Goal: Information Seeking & Learning: Learn about a topic

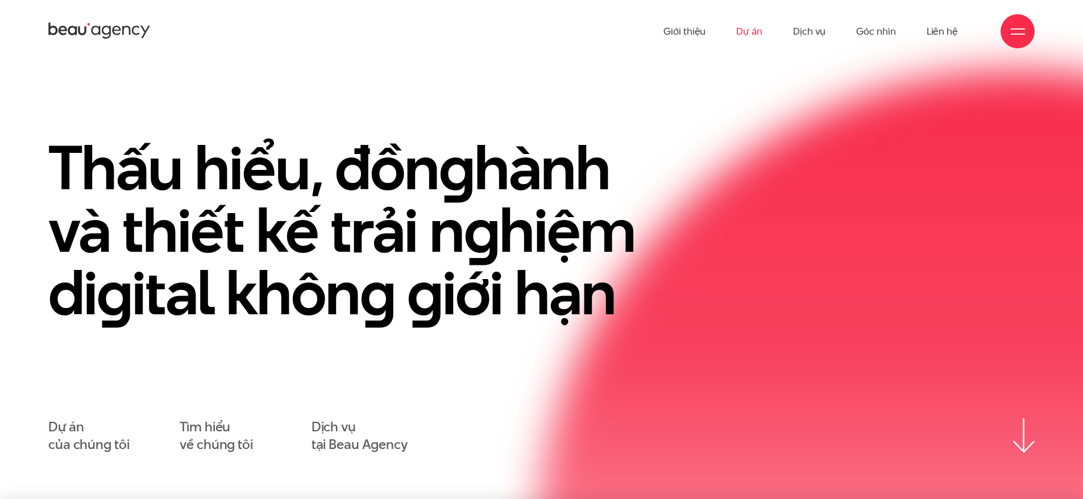
click at [739, 31] on link "Dự án" at bounding box center [749, 31] width 26 height 63
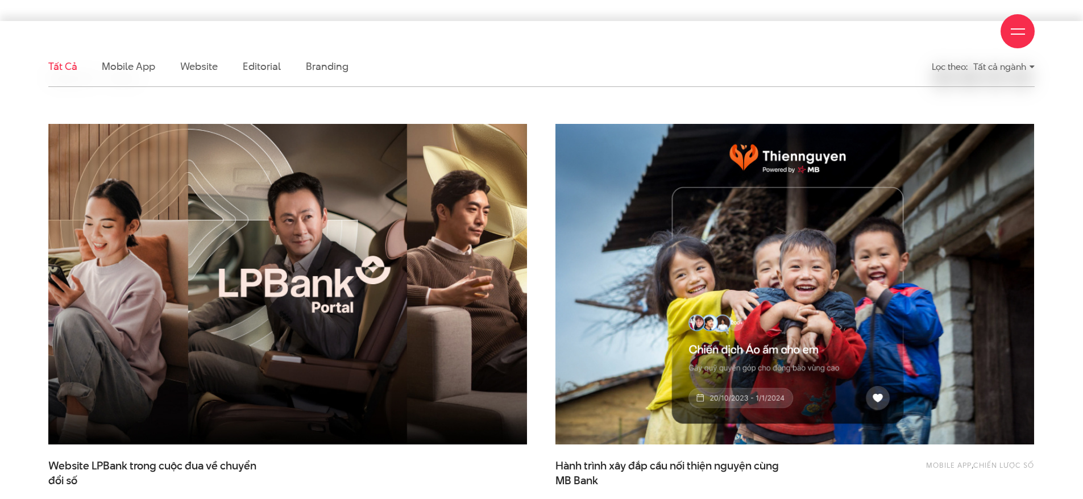
scroll to position [341, 0]
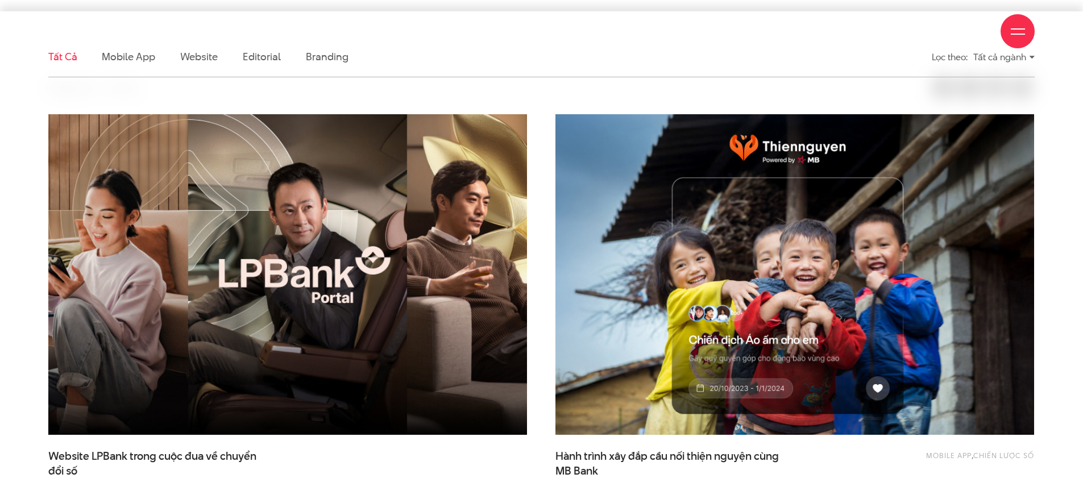
click at [423, 226] on img at bounding box center [287, 274] width 526 height 353
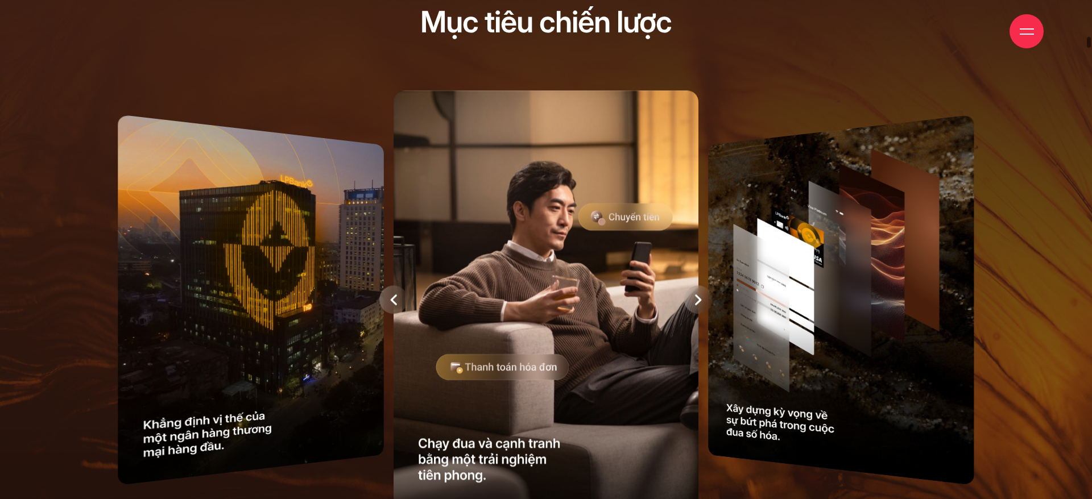
click at [755, 296] on div at bounding box center [546, 300] width 949 height 430
click at [710, 301] on div at bounding box center [698, 299] width 28 height 28
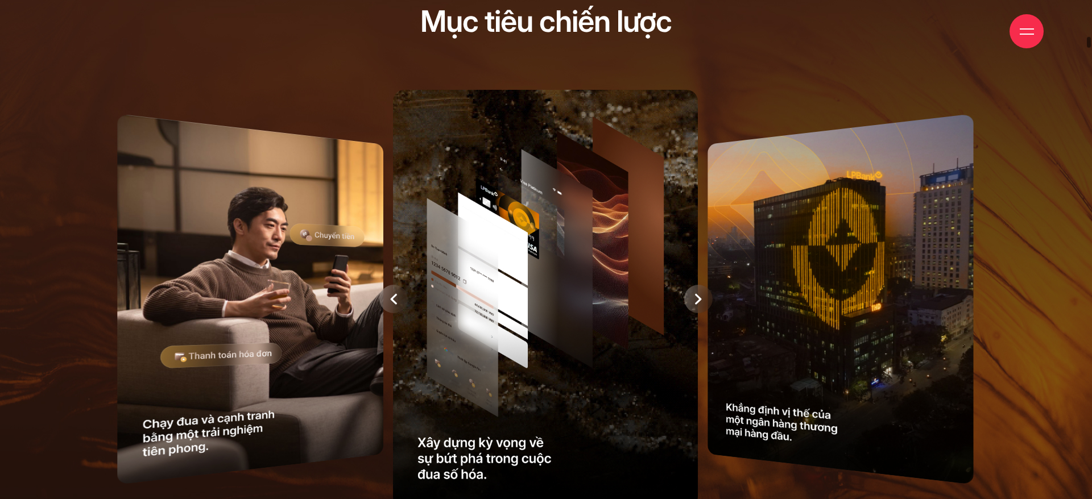
click at [710, 301] on div at bounding box center [698, 299] width 28 height 28
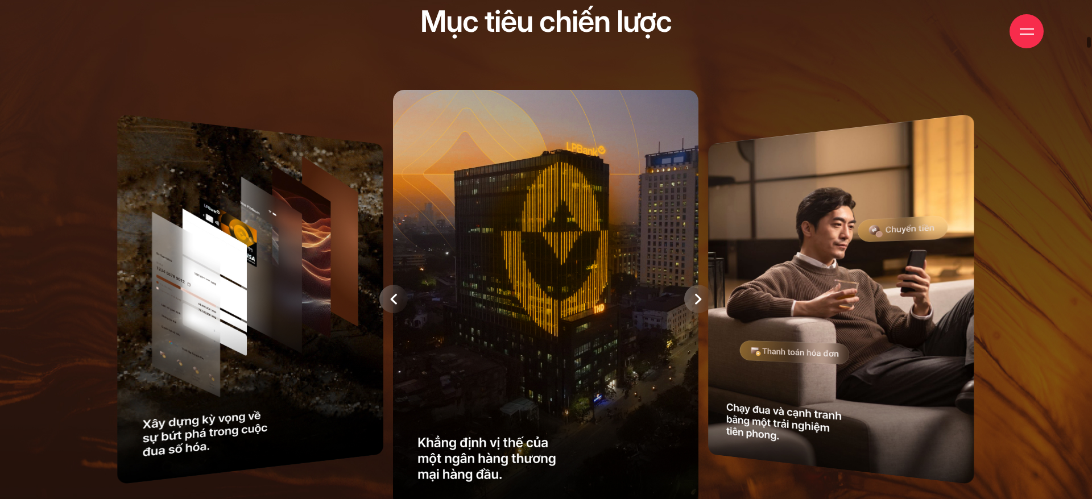
click at [710, 301] on div at bounding box center [698, 299] width 28 height 28
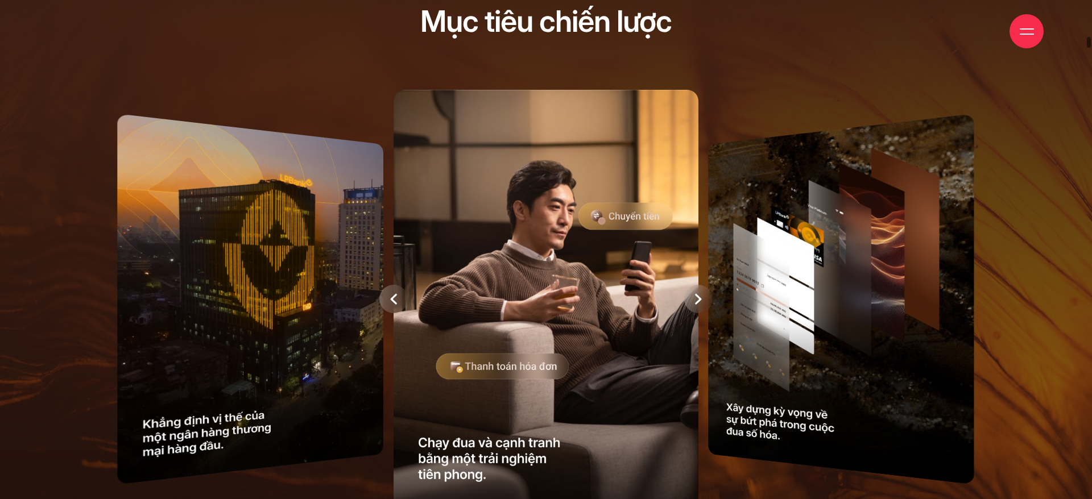
click at [710, 301] on div at bounding box center [698, 299] width 28 height 28
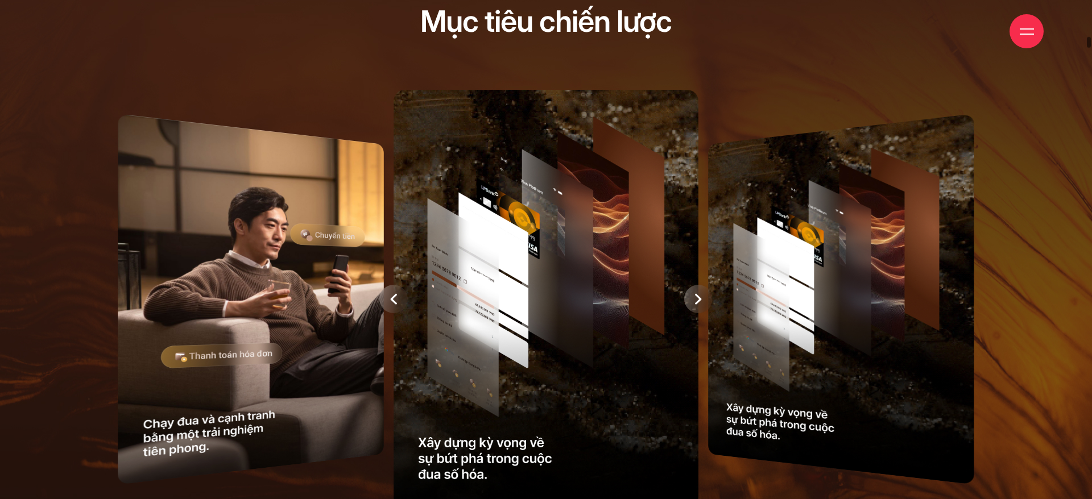
click at [710, 301] on div at bounding box center [698, 299] width 28 height 28
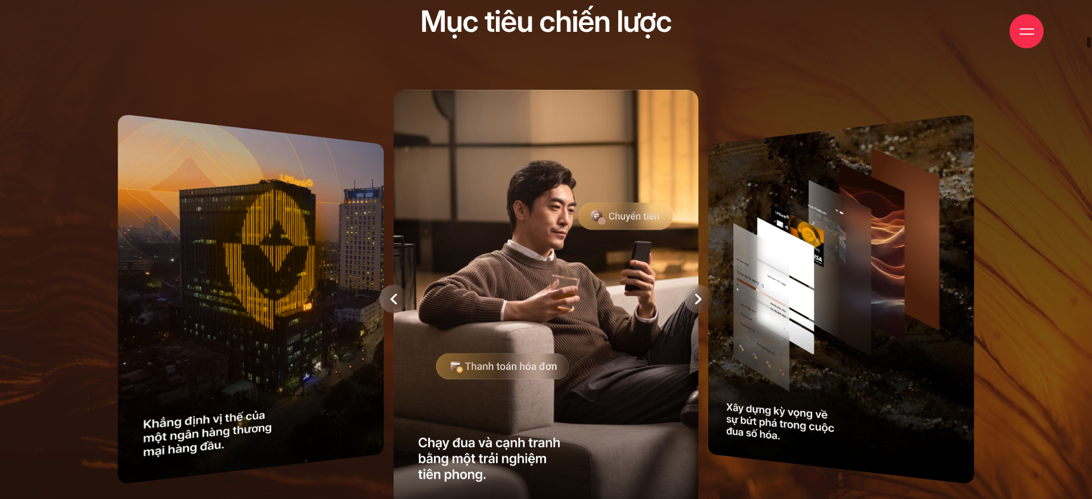
click at [703, 301] on div at bounding box center [698, 299] width 28 height 28
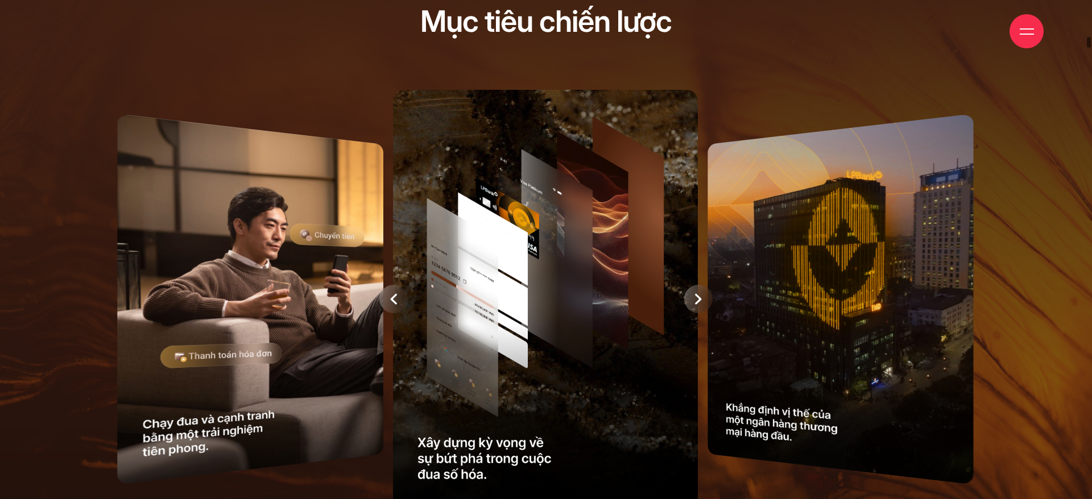
click at [703, 301] on div at bounding box center [698, 299] width 28 height 28
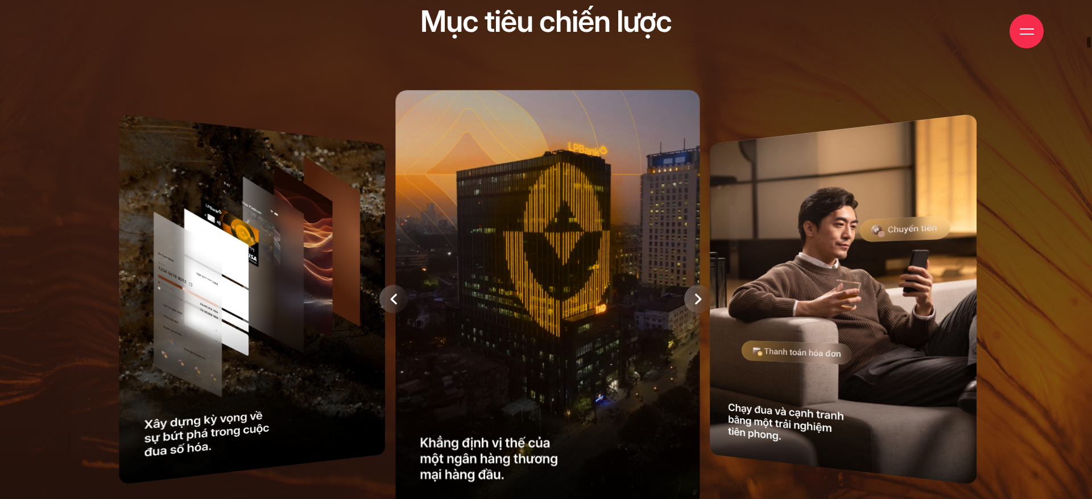
click at [703, 301] on div at bounding box center [546, 299] width 949 height 430
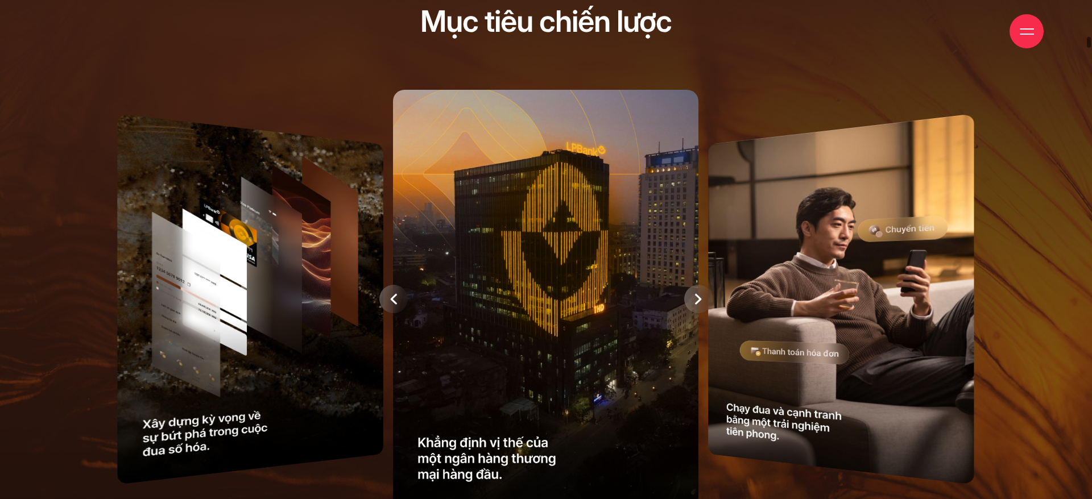
click at [696, 297] on icon at bounding box center [698, 298] width 7 height 11
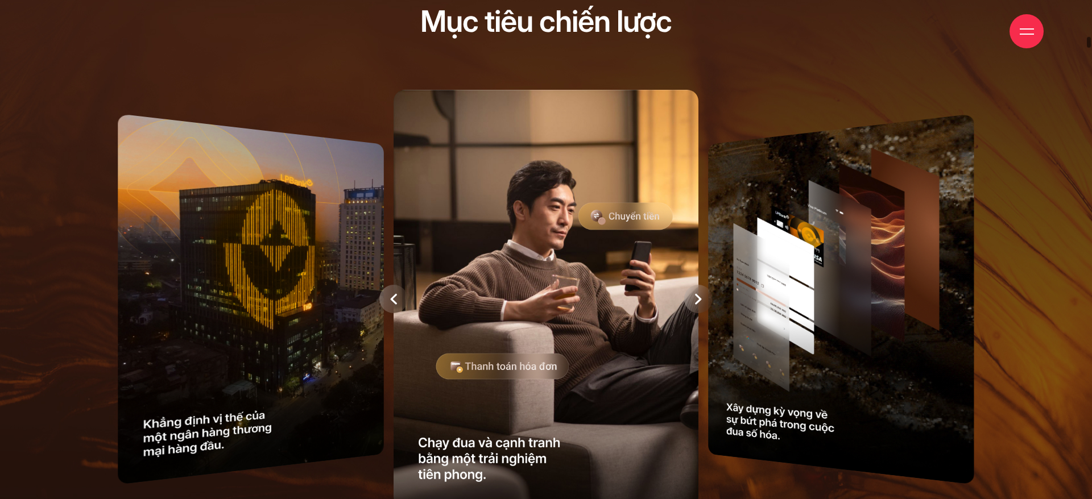
click at [391, 298] on icon at bounding box center [393, 298] width 7 height 11
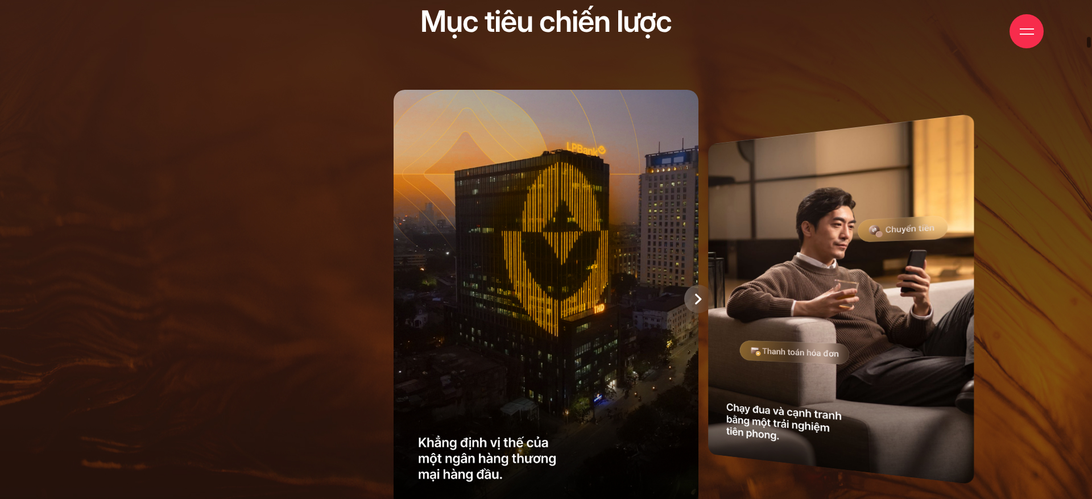
click at [689, 302] on div at bounding box center [698, 299] width 28 height 28
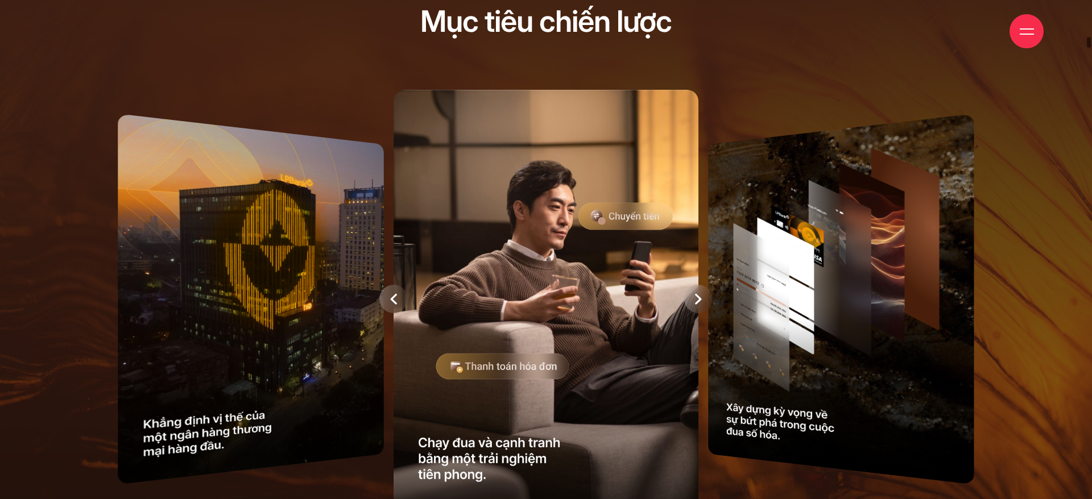
click at [811, 296] on div at bounding box center [546, 299] width 949 height 430
click at [828, 291] on div at bounding box center [546, 299] width 949 height 430
click at [691, 301] on div at bounding box center [698, 299] width 28 height 28
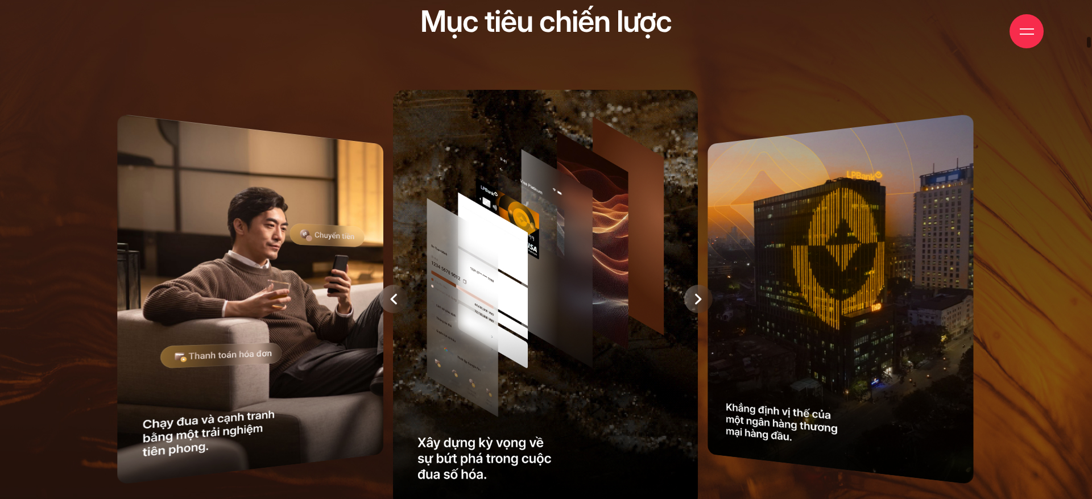
click at [389, 302] on div at bounding box center [393, 299] width 28 height 28
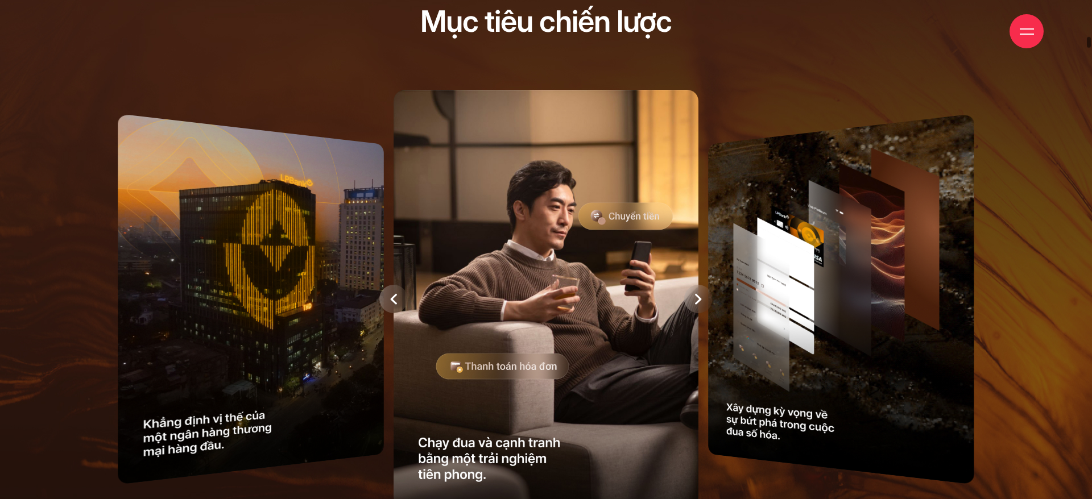
click at [704, 301] on div at bounding box center [698, 299] width 28 height 28
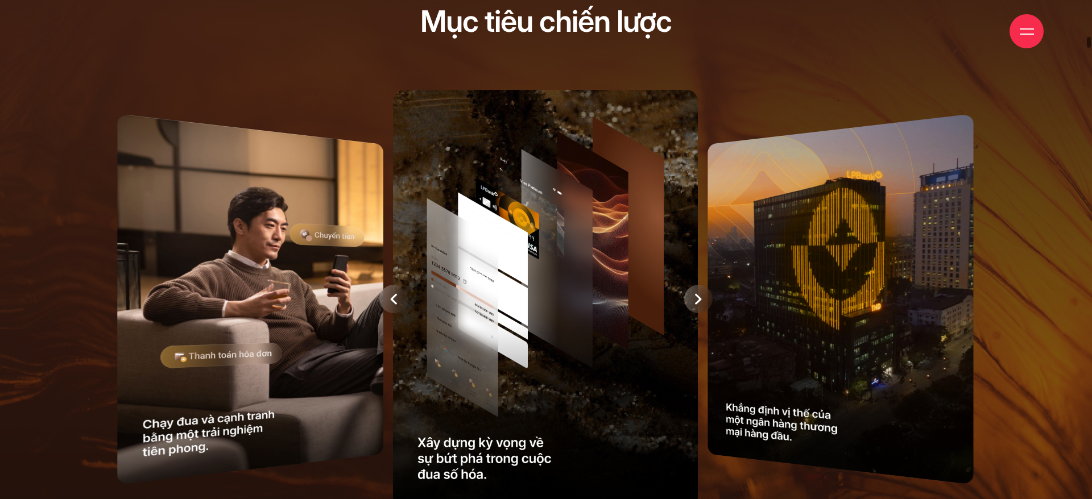
click at [384, 297] on div at bounding box center [393, 299] width 28 height 28
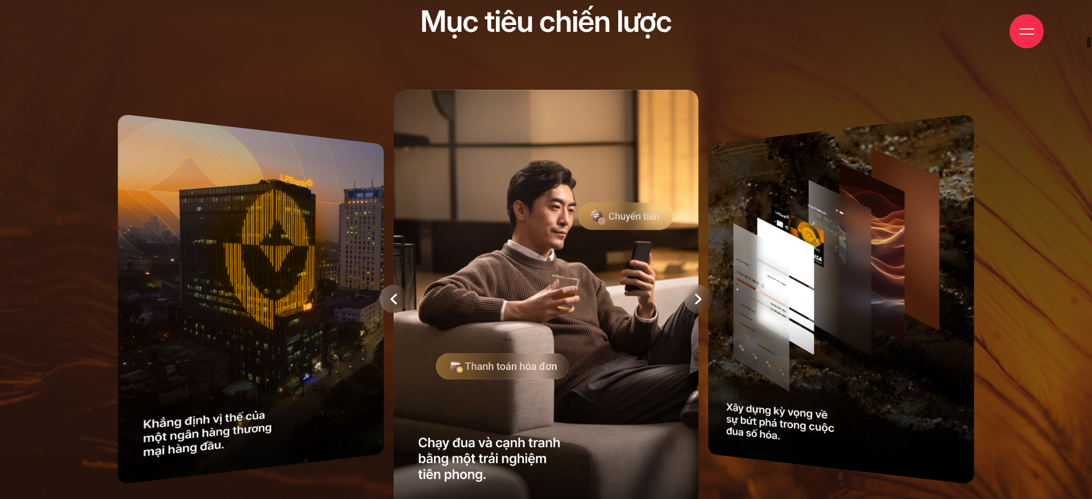
click at [391, 296] on icon at bounding box center [393, 298] width 7 height 11
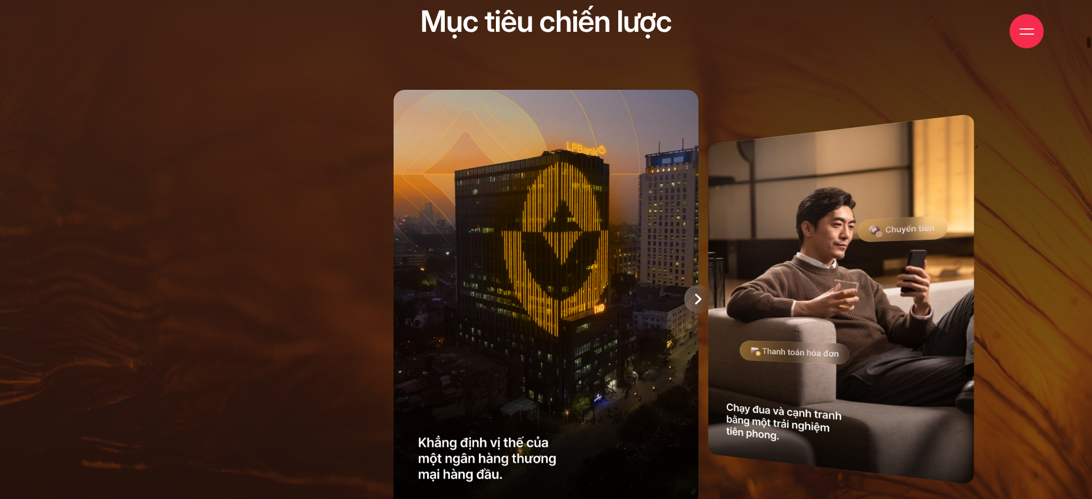
click at [688, 302] on div at bounding box center [698, 299] width 28 height 28
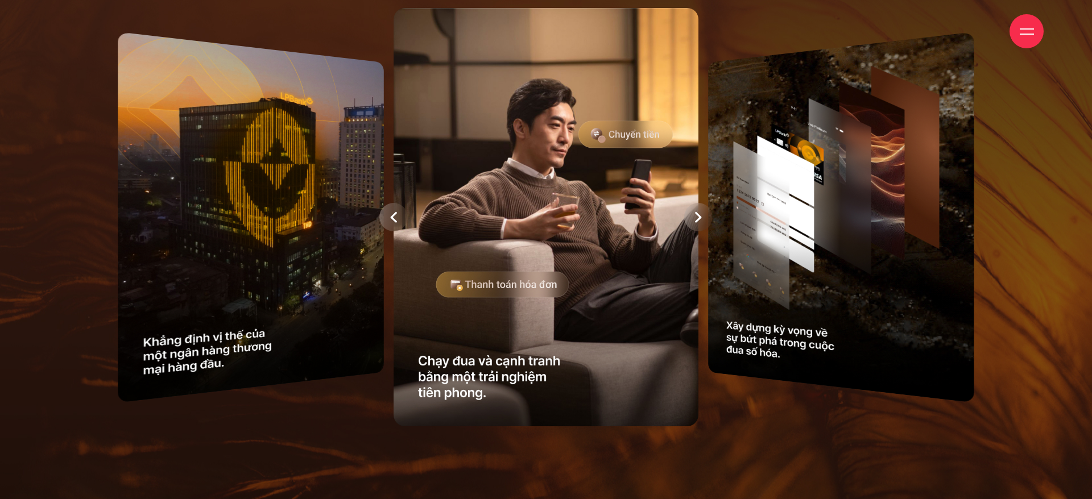
click at [696, 212] on icon at bounding box center [698, 217] width 6 height 11
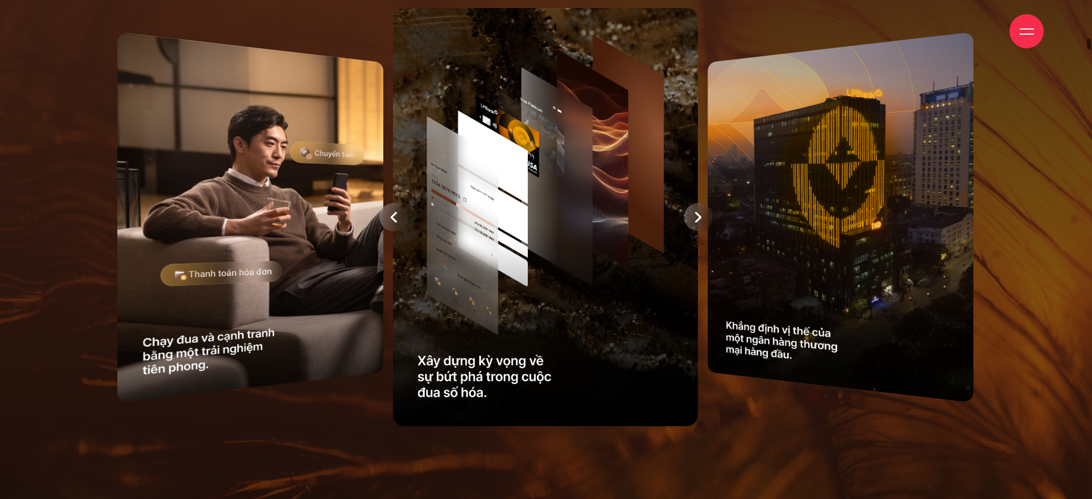
click at [696, 212] on icon at bounding box center [698, 217] width 6 height 11
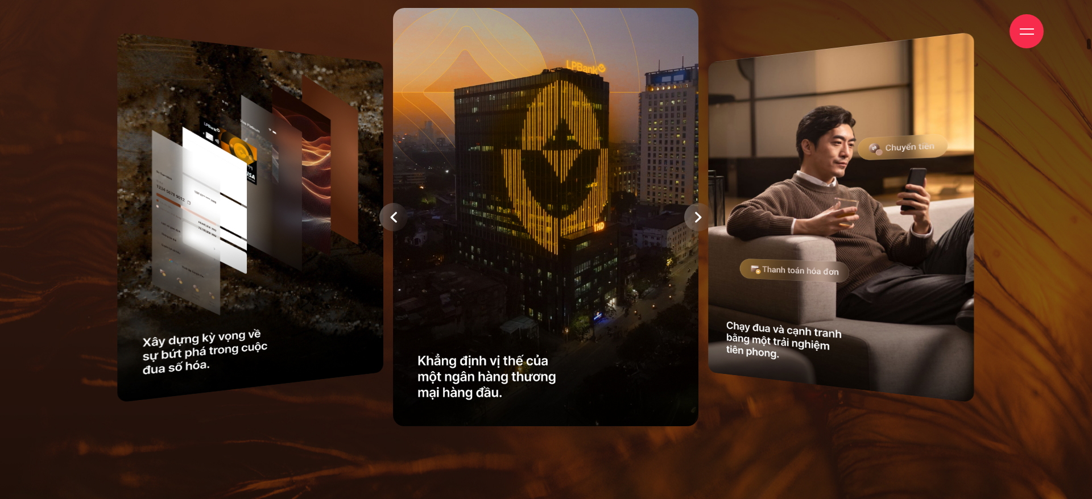
click at [398, 222] on div at bounding box center [393, 217] width 28 height 28
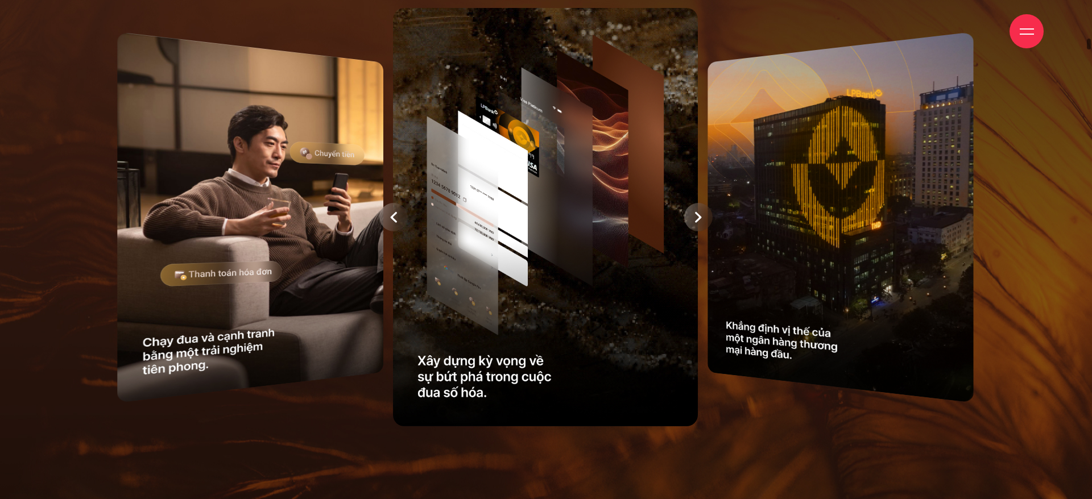
click at [702, 212] on div at bounding box center [698, 217] width 28 height 28
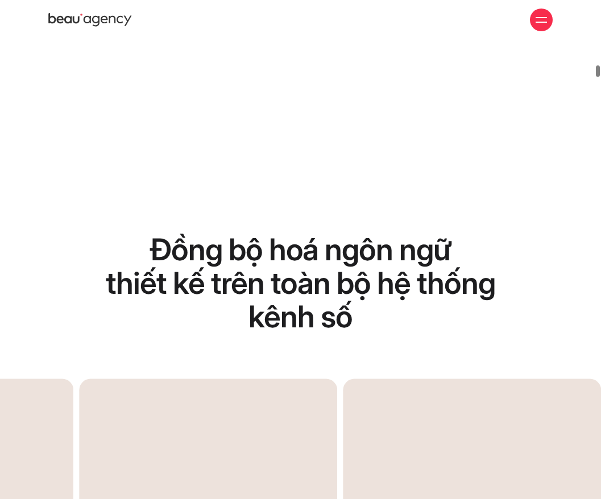
drag, startPoint x: 599, startPoint y: 120, endPoint x: 603, endPoint y: 63, distance: 57.0
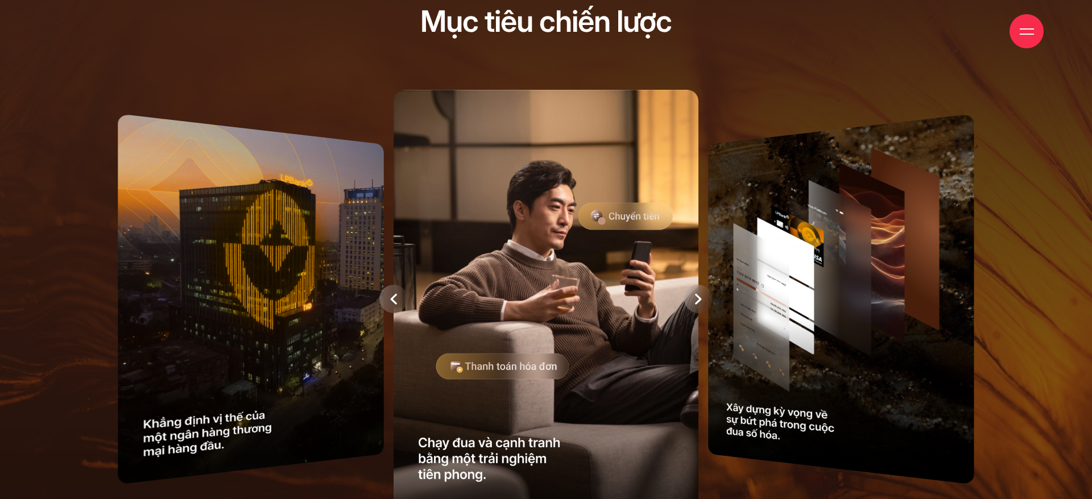
click at [749, 273] on div at bounding box center [546, 299] width 949 height 430
click at [699, 301] on icon at bounding box center [698, 299] width 6 height 11
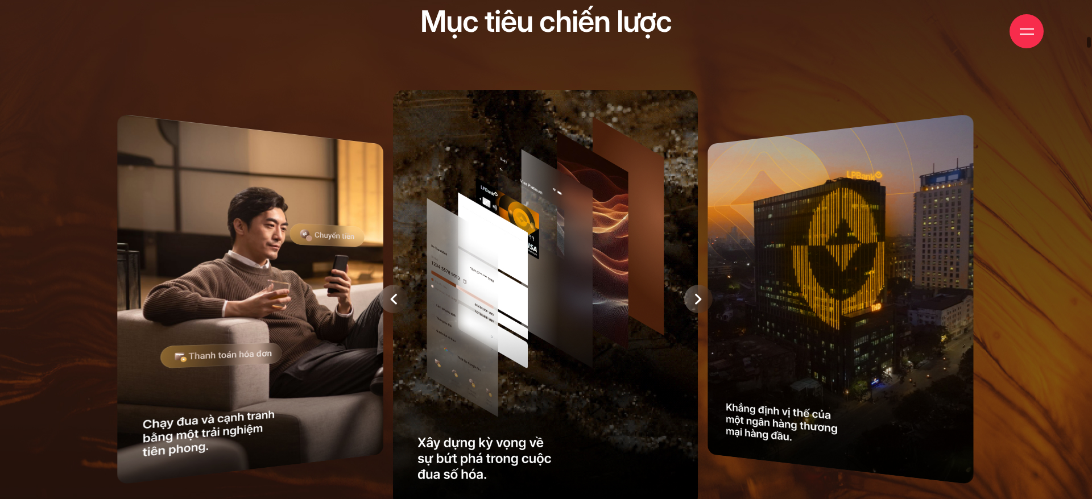
click at [394, 296] on icon at bounding box center [393, 298] width 7 height 11
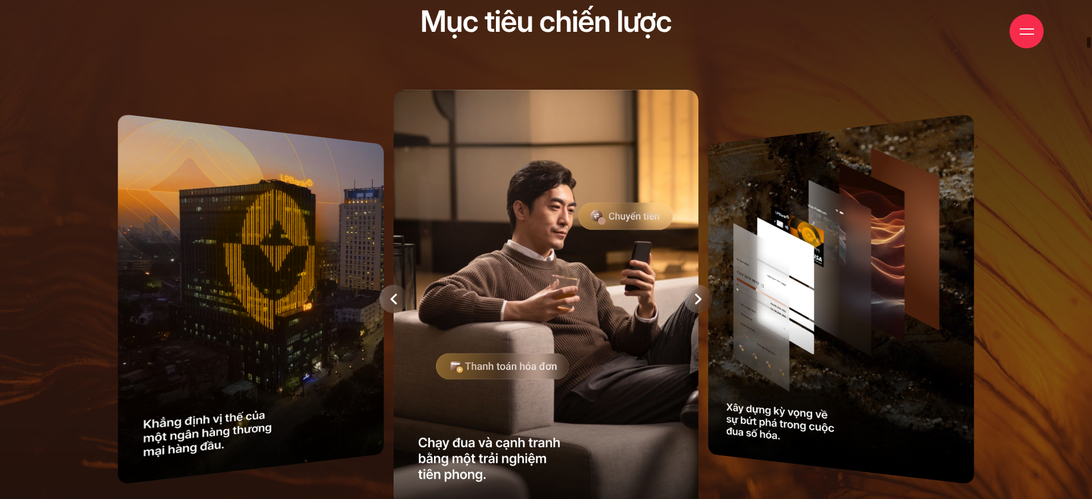
click at [695, 304] on icon at bounding box center [698, 299] width 6 height 11
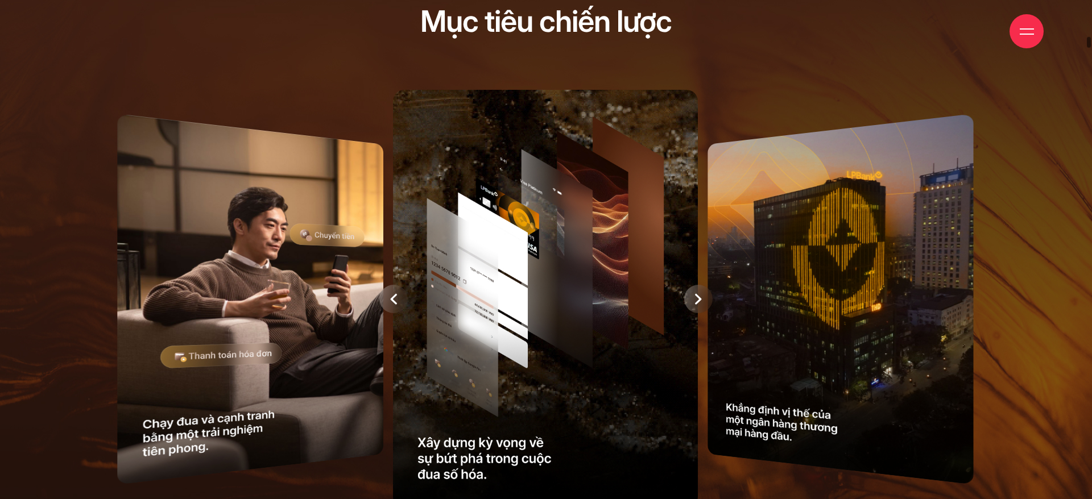
click at [695, 304] on icon at bounding box center [698, 299] width 6 height 11
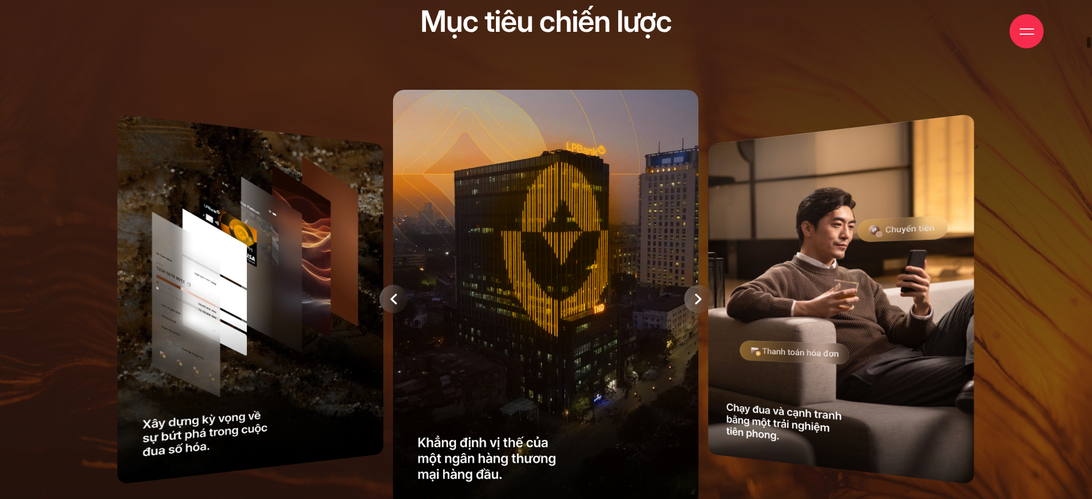
click at [695, 304] on icon at bounding box center [698, 299] width 6 height 11
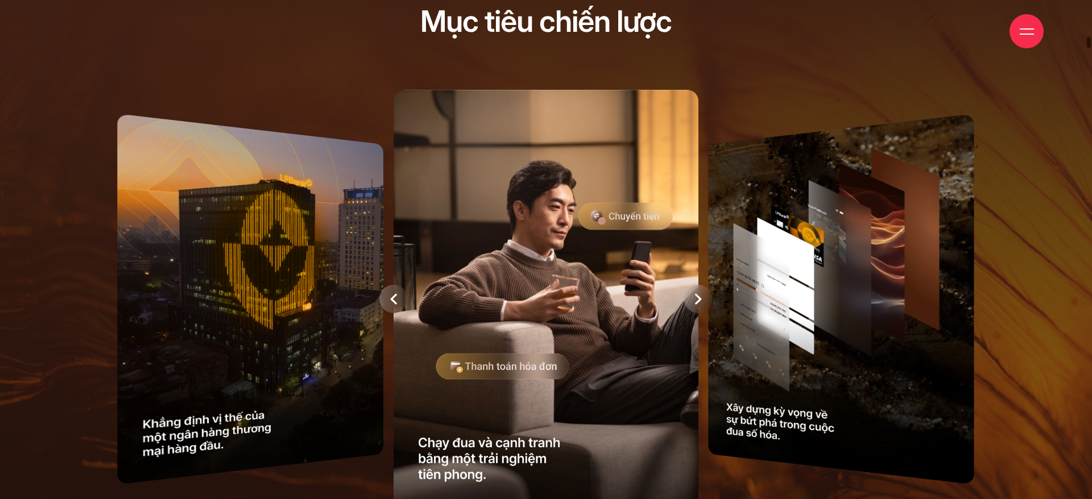
click at [387, 298] on div at bounding box center [393, 299] width 28 height 28
